Goal: Book appointment/travel/reservation

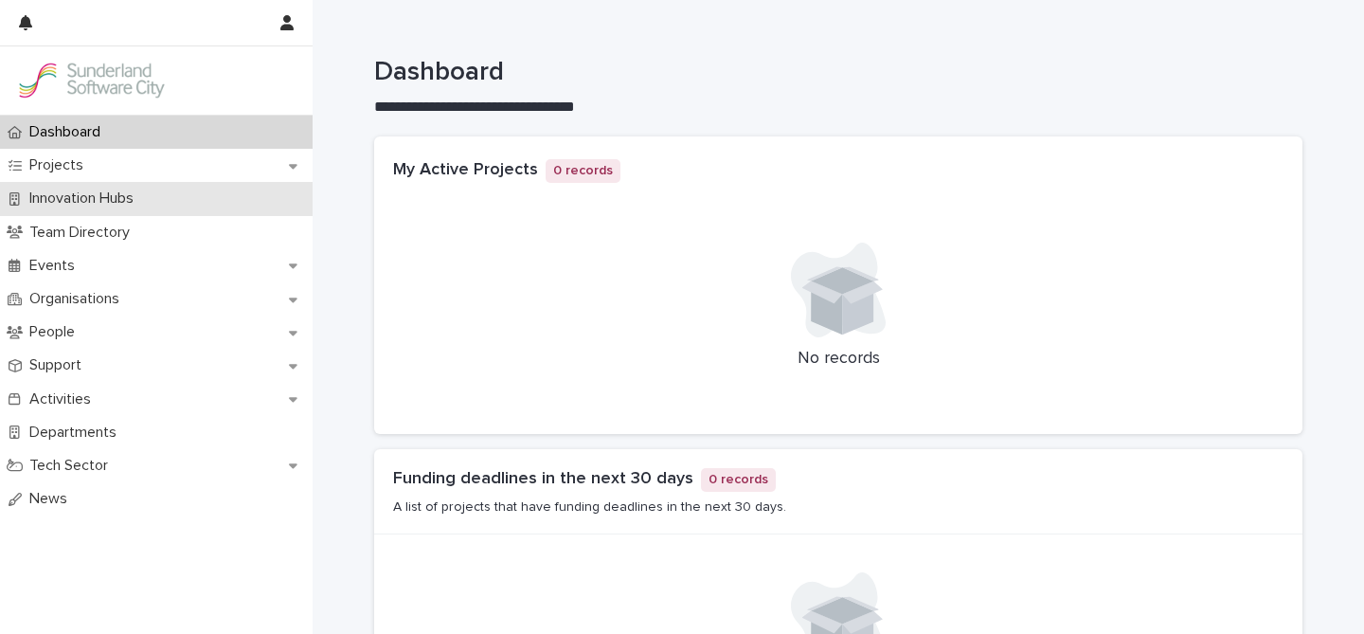
click at [83, 199] on p "Innovation Hubs" at bounding box center [85, 198] width 127 height 18
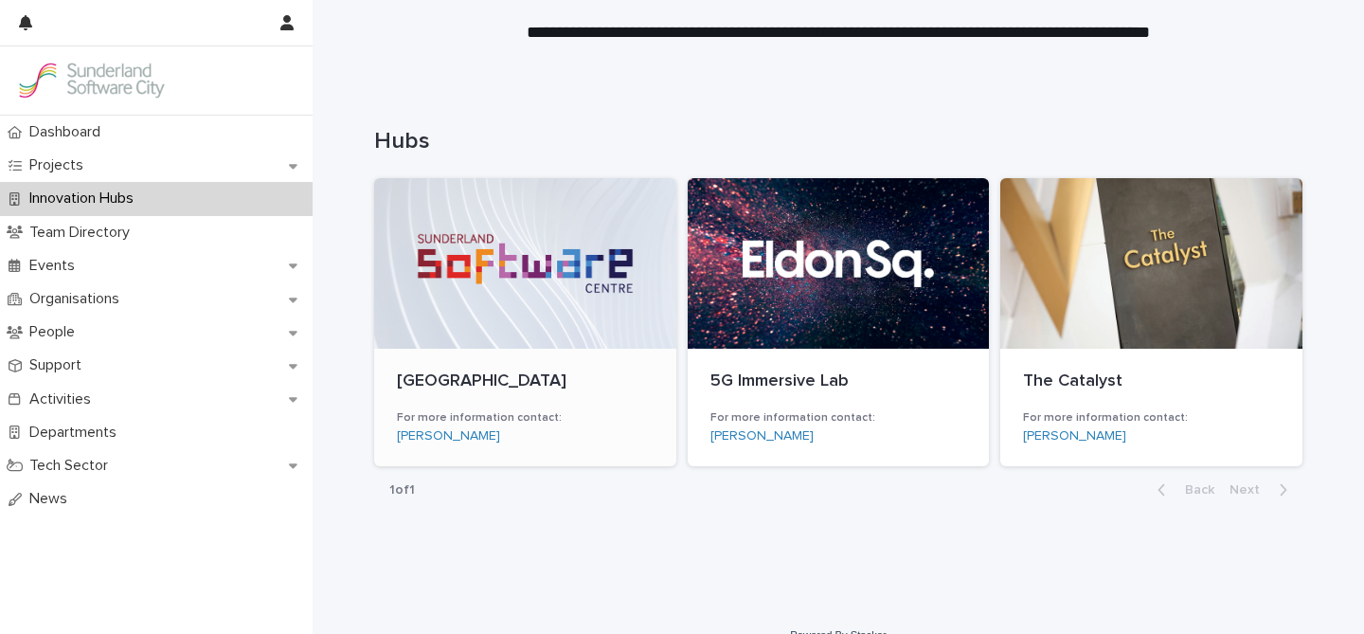
scroll to position [128, 0]
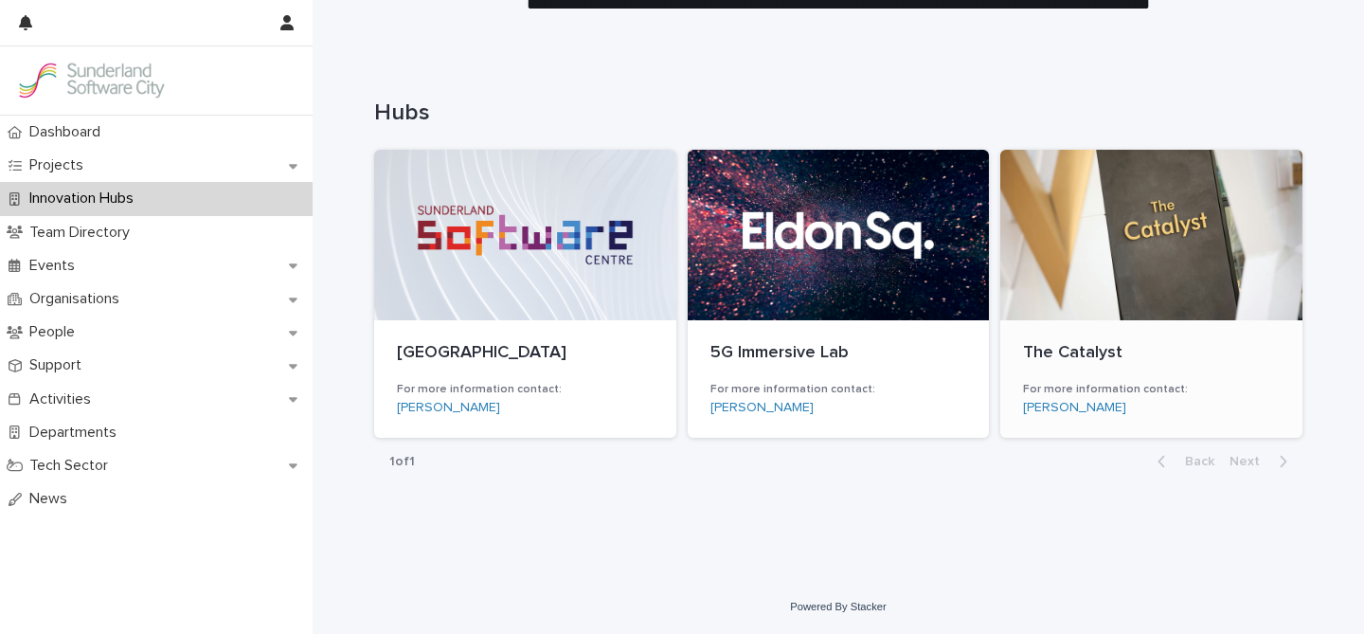
click at [1107, 306] on div at bounding box center [1151, 235] width 302 height 170
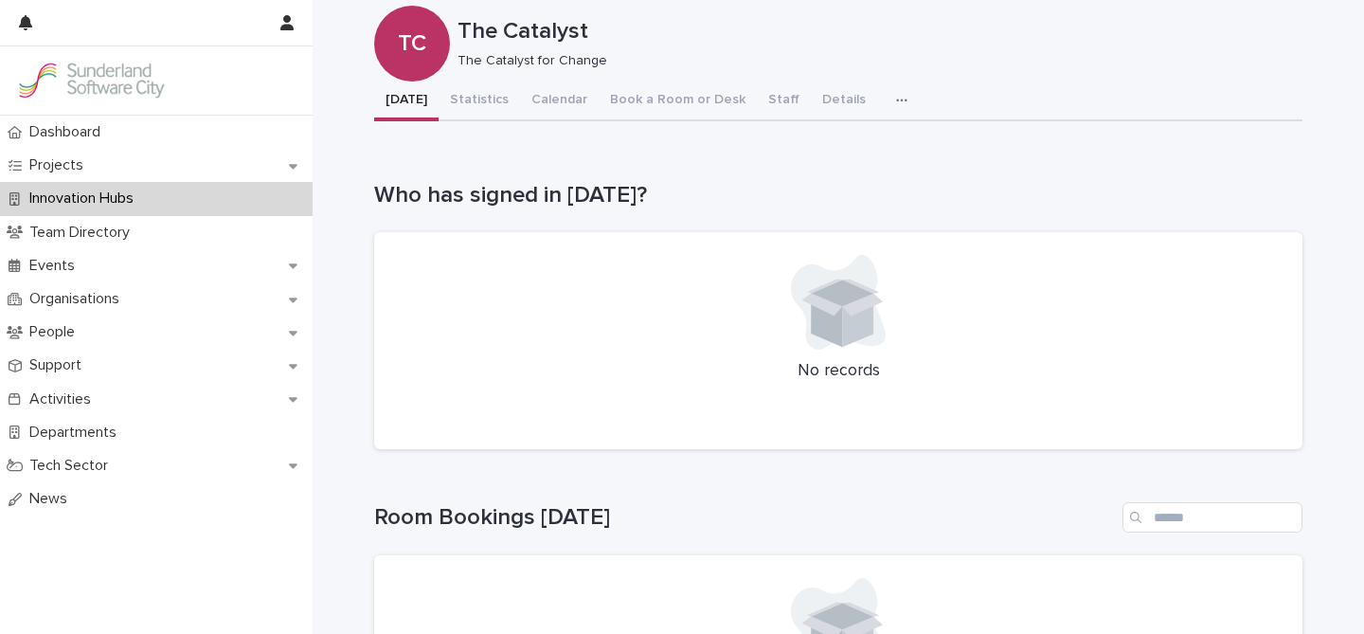
scroll to position [35, 0]
click at [672, 98] on div "The Catalyst TC The Catalyst The Catalyst for Change Sorry, there was an error …" at bounding box center [838, 519] width 928 height 1105
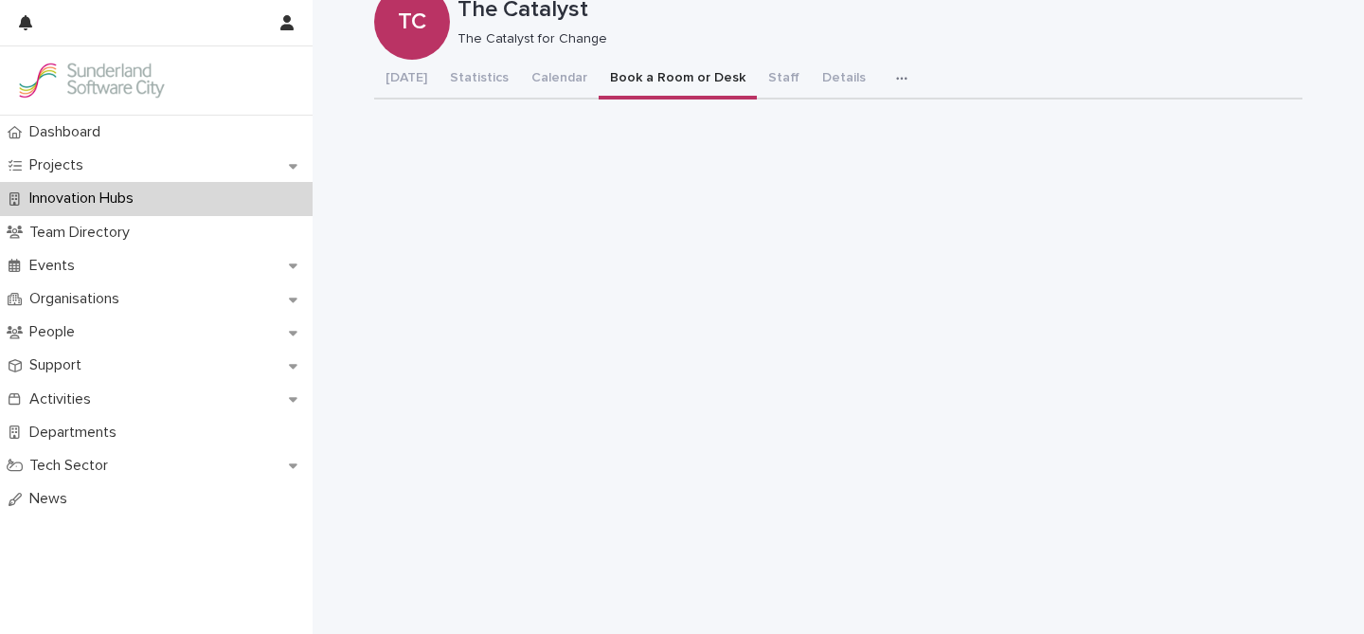
scroll to position [54, 0]
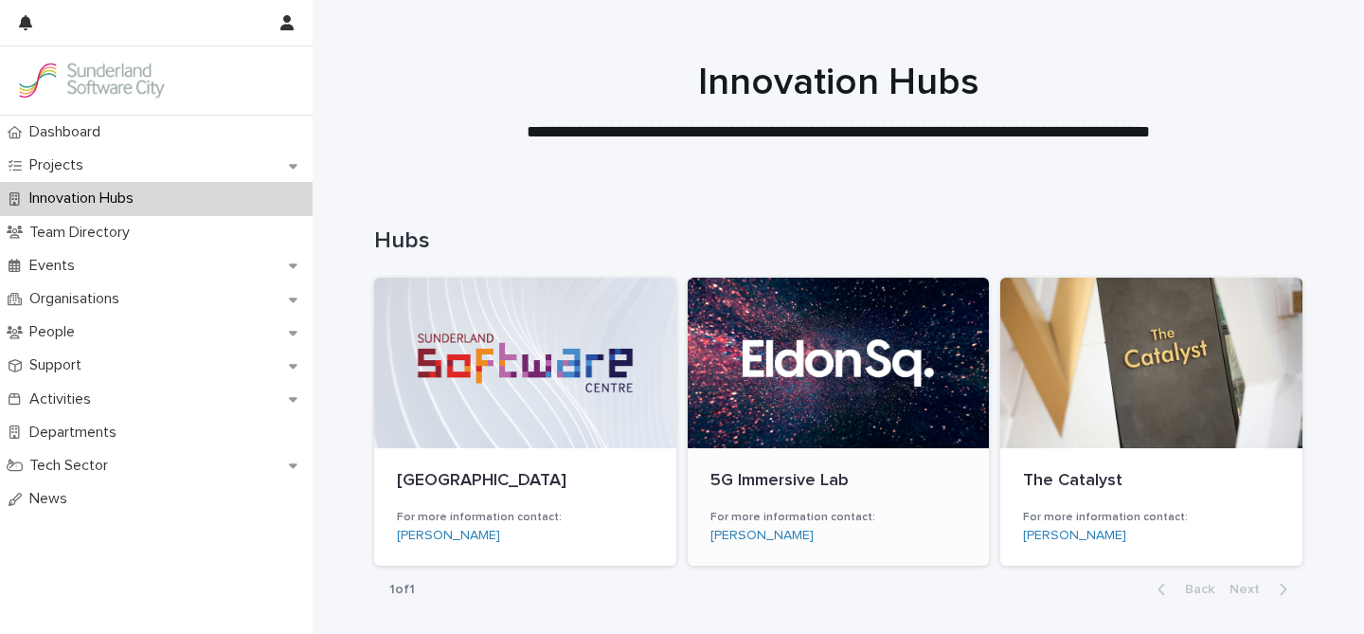
click at [795, 358] on div at bounding box center [839, 363] width 302 height 170
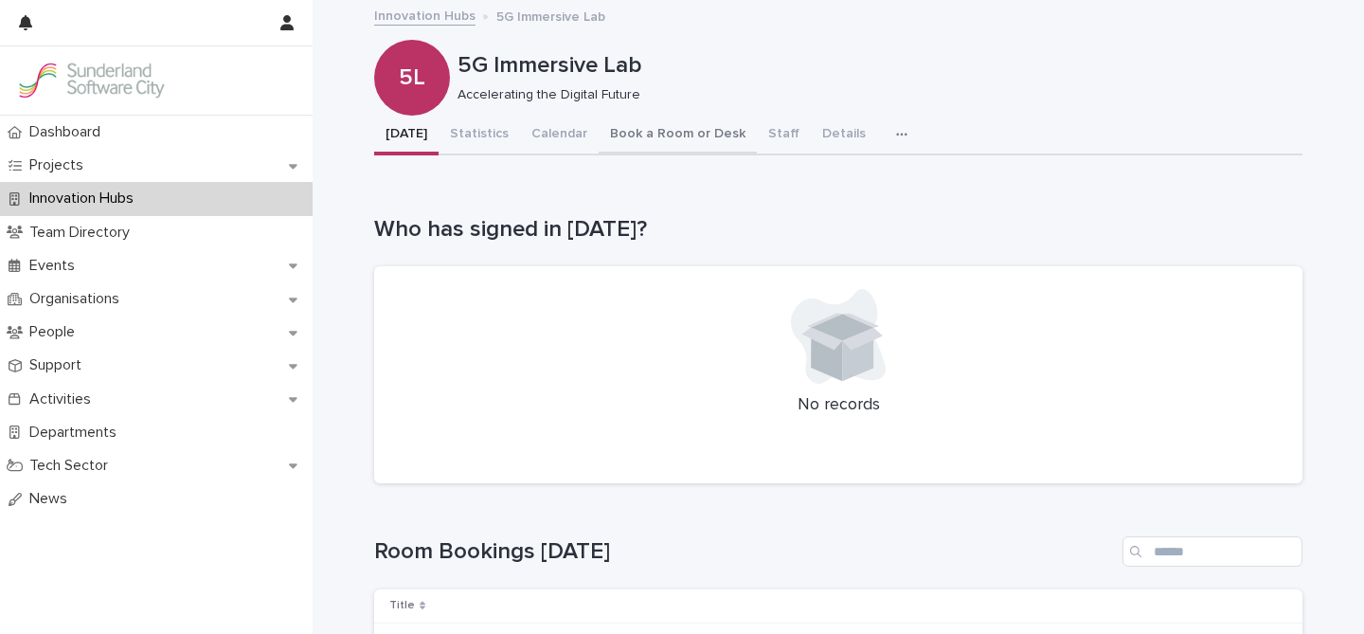
click at [696, 138] on button "Book a Room or Desk" at bounding box center [678, 136] width 158 height 40
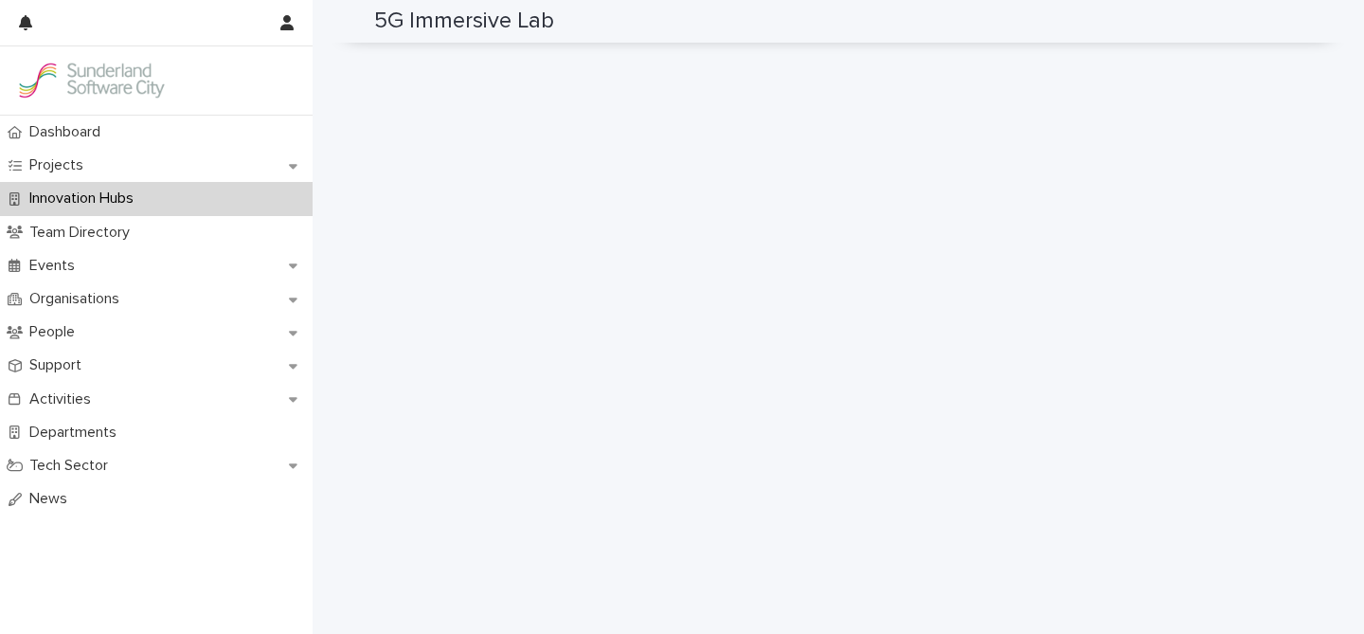
scroll to position [222, 0]
